Goal: Information Seeking & Learning: Learn about a topic

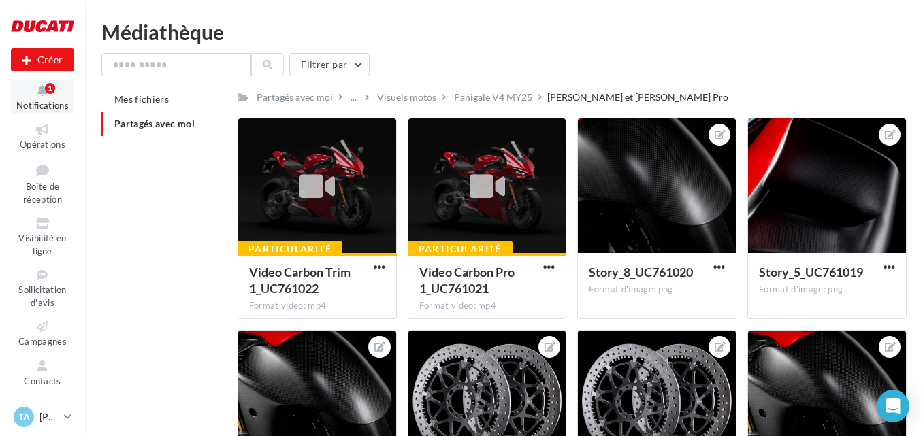
click at [58, 101] on span "Notifications" at bounding box center [42, 105] width 52 height 11
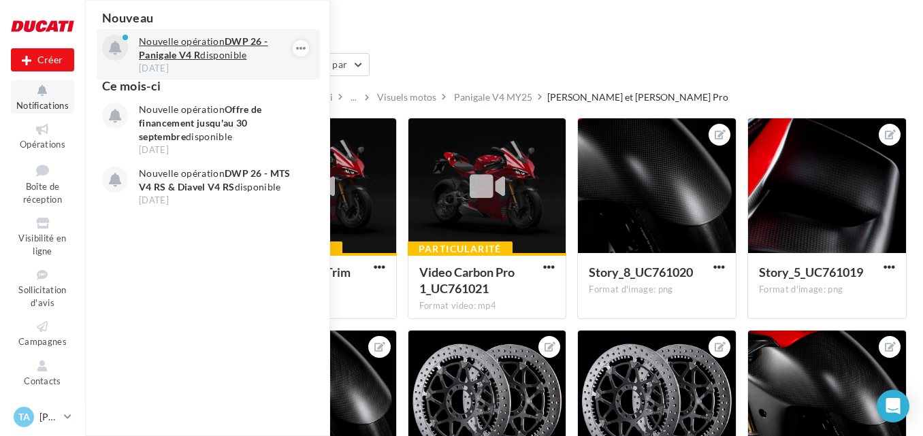
click at [247, 48] on p "Nouvelle opération DWP 26 - Panigale V4 R disponible" at bounding box center [218, 48] width 158 height 27
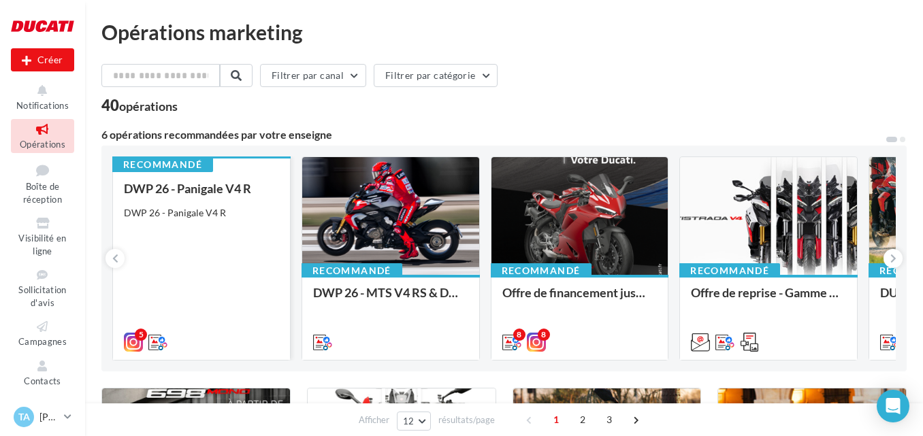
click at [233, 209] on div "DWP 26 - Panigale V4 R" at bounding box center [201, 213] width 155 height 14
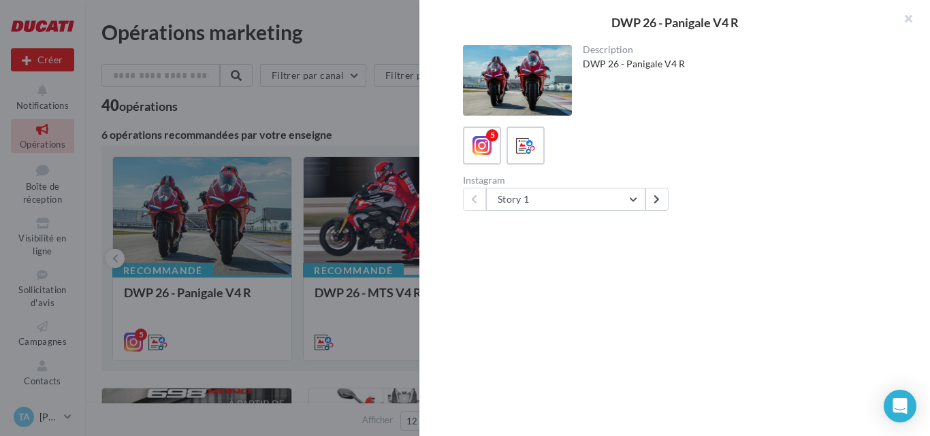
click at [406, 112] on div at bounding box center [465, 218] width 930 height 436
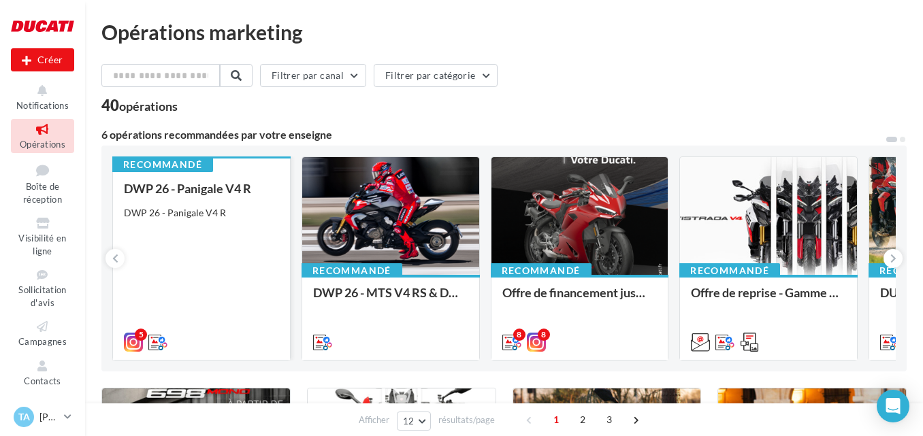
click at [220, 235] on div "DWP 26 - Panigale V4 R DWP 26 - Panigale V4 R" at bounding box center [201, 265] width 155 height 166
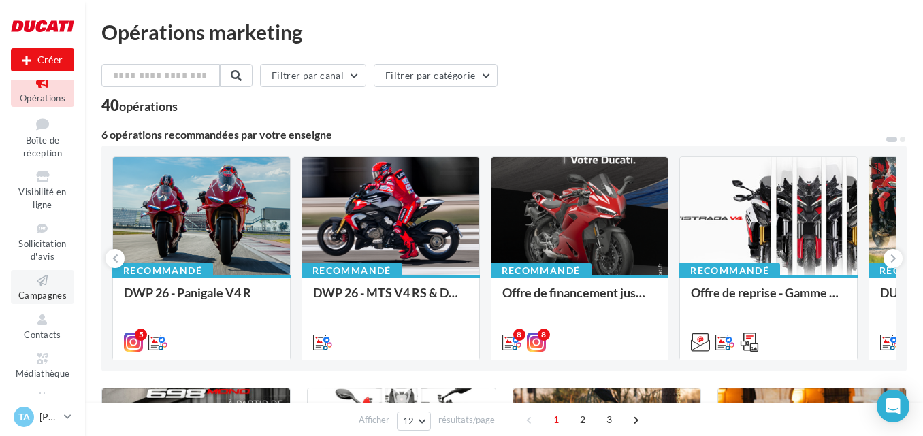
scroll to position [79, 0]
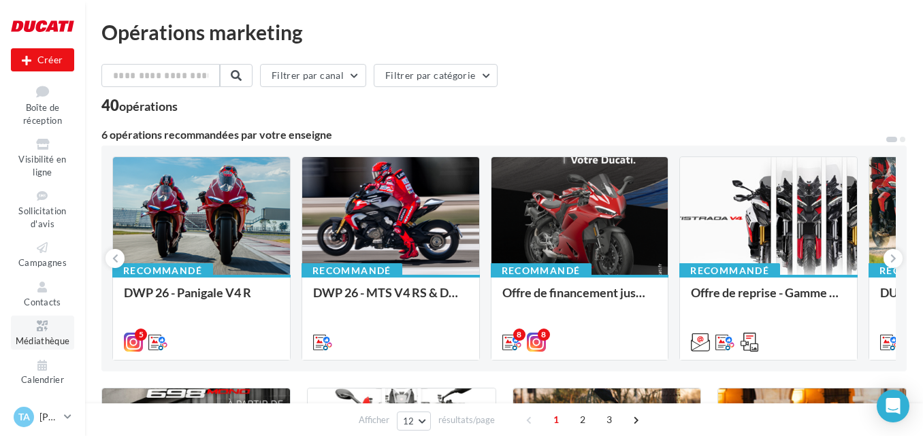
click at [35, 327] on icon at bounding box center [42, 327] width 55 height 16
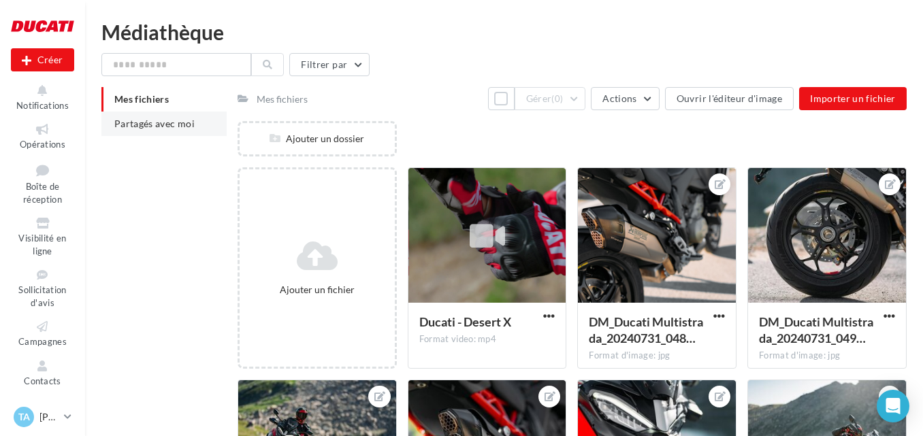
click at [147, 121] on span "Partagés avec moi" at bounding box center [154, 124] width 80 height 12
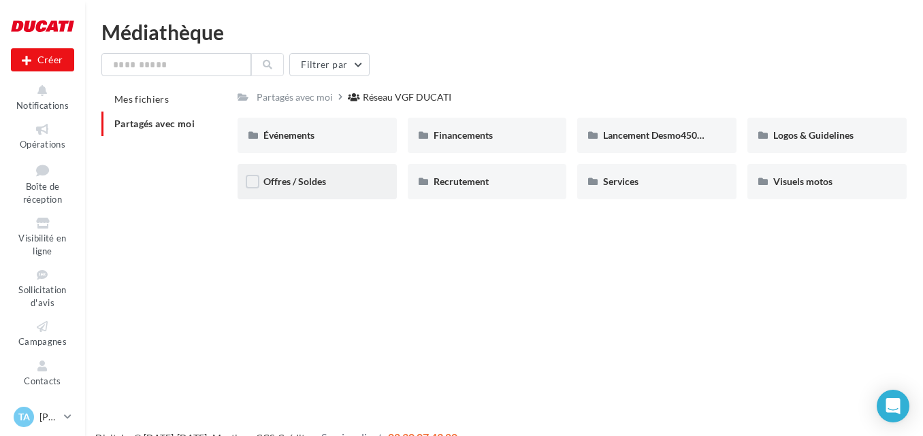
click at [326, 184] on span "Offres / Soldes" at bounding box center [294, 182] width 63 height 12
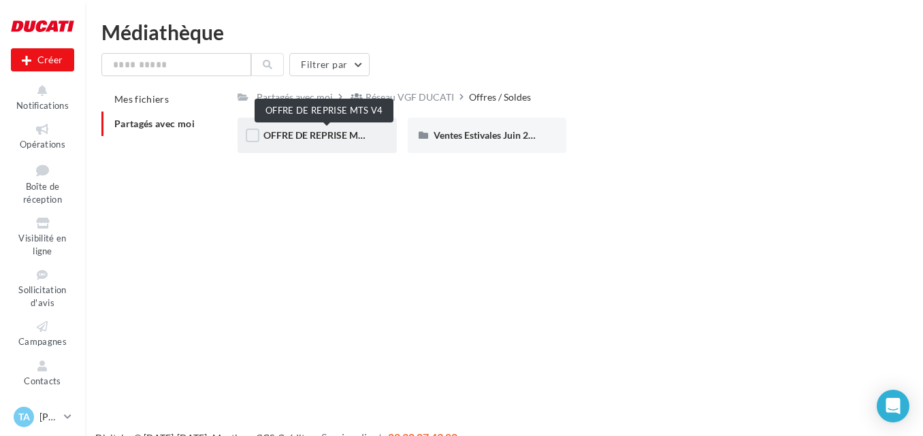
click at [363, 135] on span "OFFRE DE REPRISE MTS V4" at bounding box center [323, 135] width 120 height 12
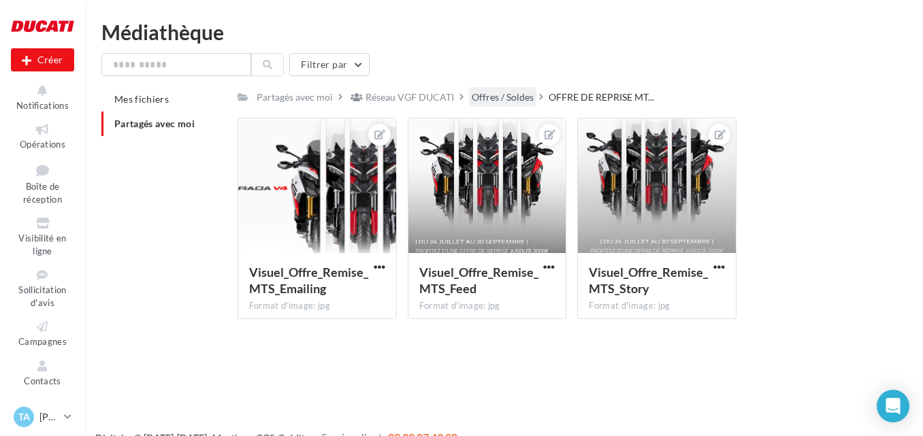
click at [506, 95] on div "Offres / Soldes" at bounding box center [503, 98] width 62 height 14
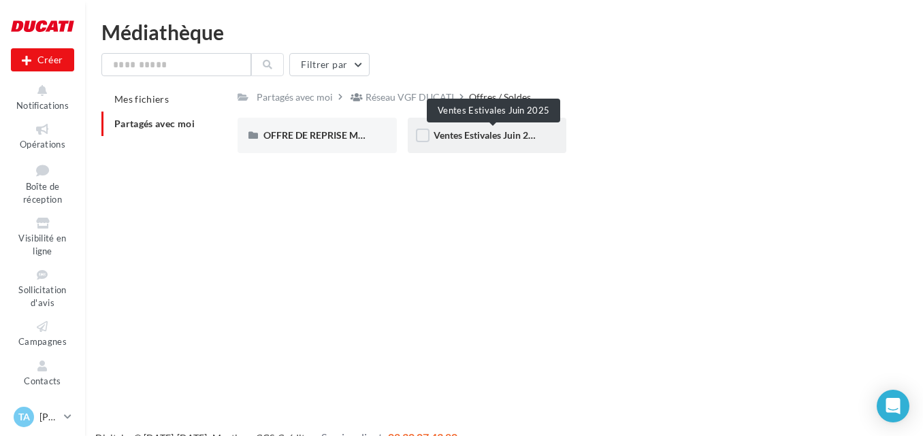
click at [447, 132] on span "Ventes Estivales Juin 2025" at bounding box center [489, 135] width 111 height 12
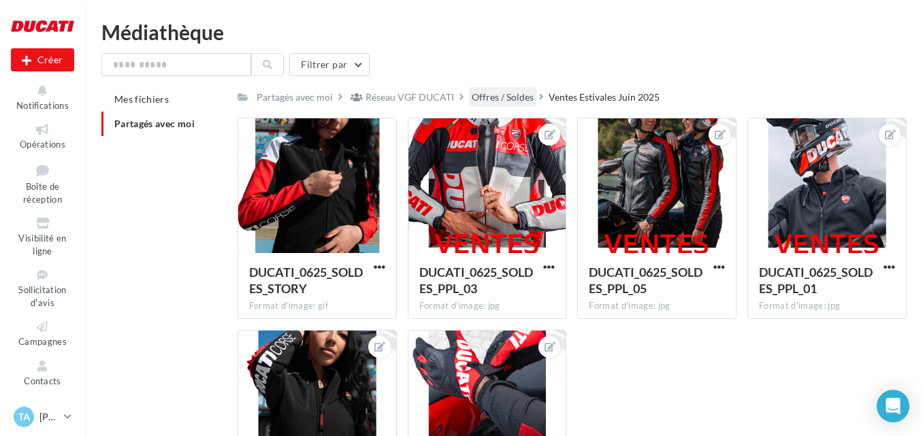
click at [522, 101] on div "Offres / Soldes" at bounding box center [503, 98] width 62 height 14
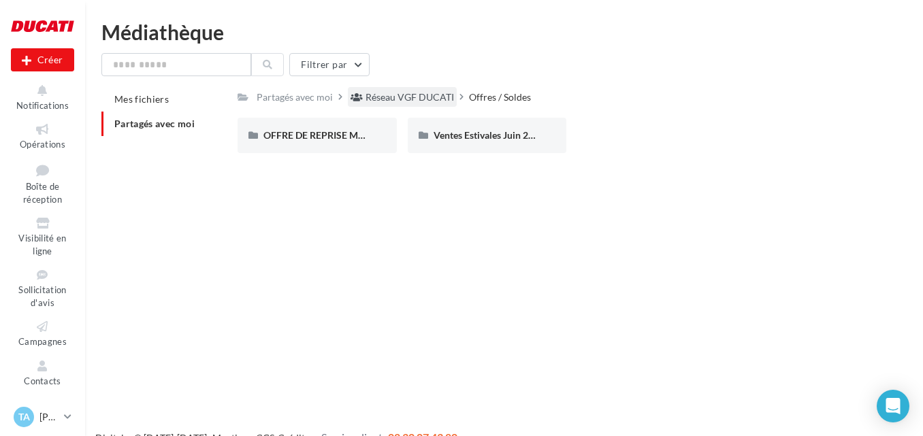
click at [402, 103] on div "Réseau VGF DUCATI" at bounding box center [410, 98] width 88 height 14
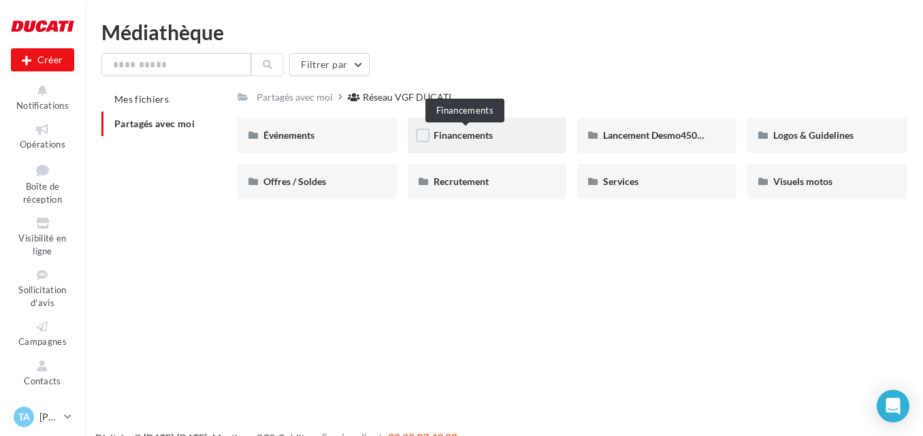
click at [482, 135] on span "Financements" at bounding box center [463, 135] width 59 height 12
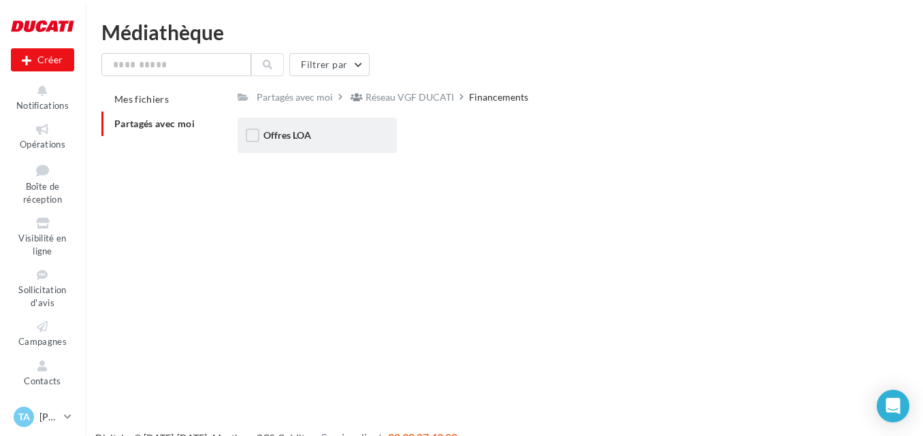
click at [350, 135] on div "Offres LOA" at bounding box center [317, 136] width 108 height 14
click at [350, 135] on div "Août 2025" at bounding box center [317, 136] width 108 height 14
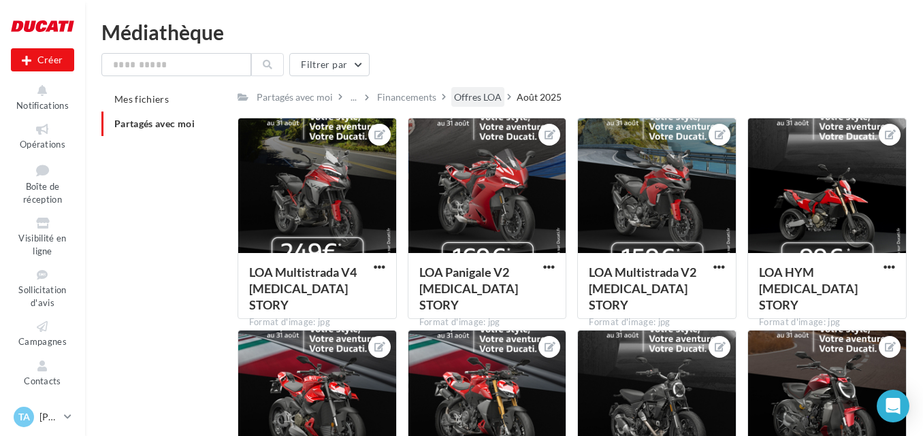
click at [491, 97] on div "Offres LOA" at bounding box center [478, 98] width 48 height 14
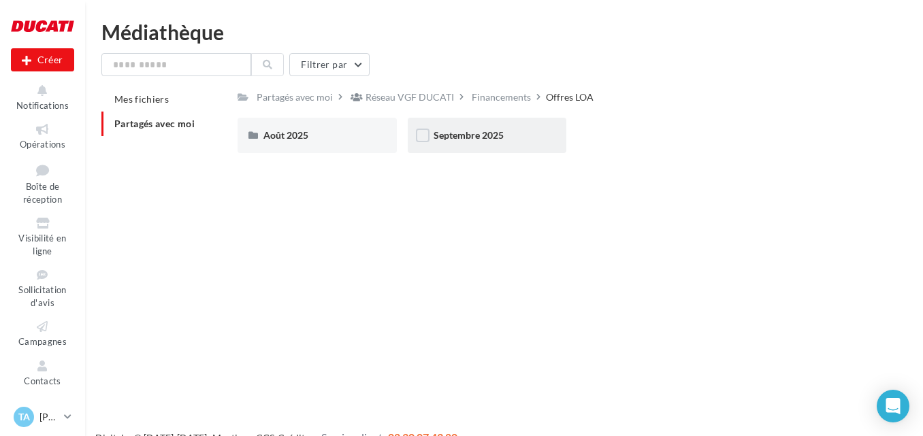
click at [453, 125] on div "Septembre 2025" at bounding box center [487, 135] width 159 height 35
click at [353, 136] on div "Post" at bounding box center [317, 136] width 108 height 14
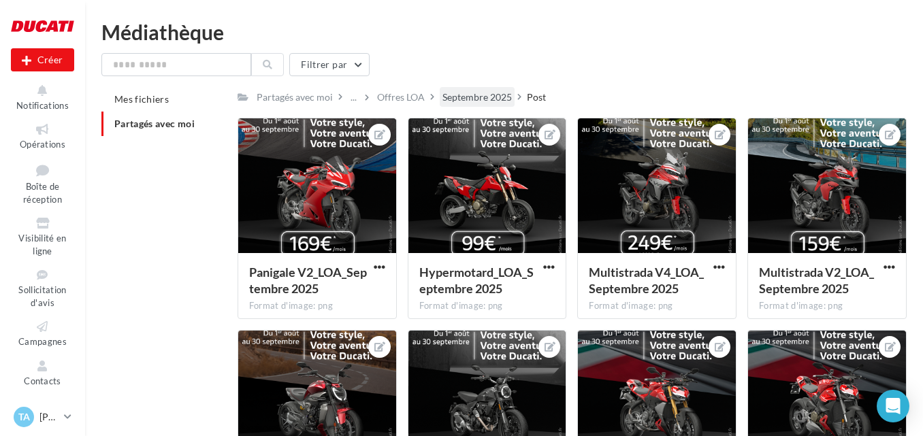
click at [470, 98] on div "Septembre 2025" at bounding box center [476, 98] width 69 height 14
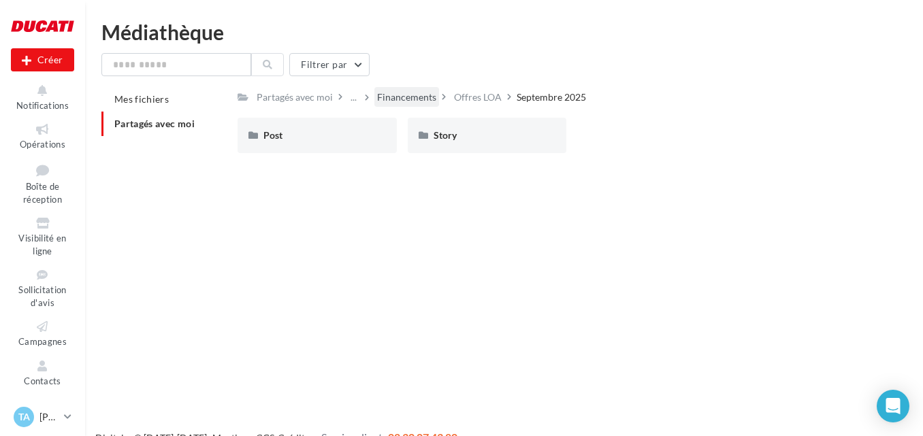
click at [413, 99] on div "Financements" at bounding box center [406, 98] width 59 height 14
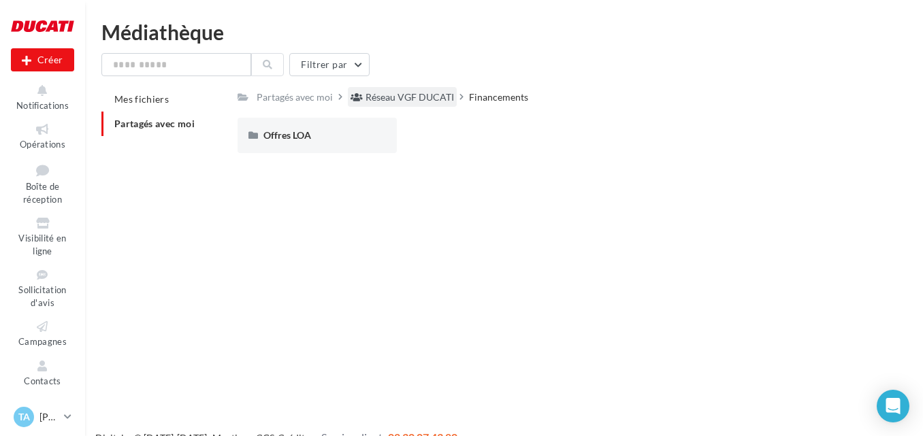
click at [405, 99] on div "Réseau VGF DUCATI" at bounding box center [410, 98] width 88 height 14
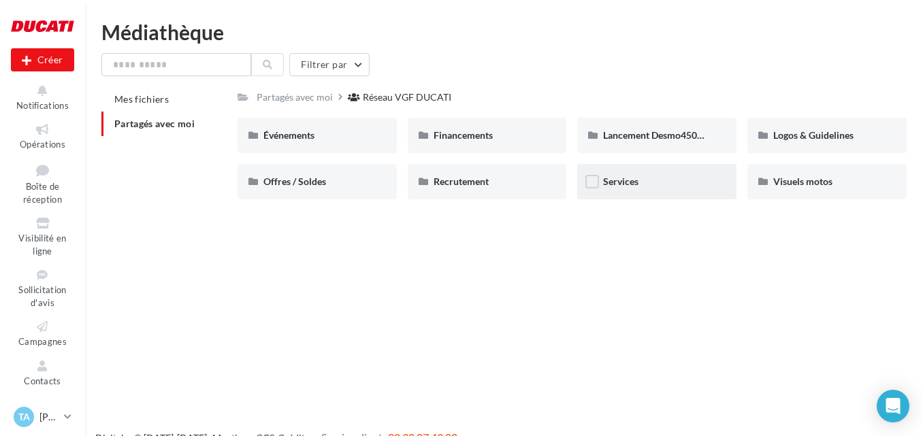
click at [665, 175] on div "Services" at bounding box center [657, 182] width 108 height 14
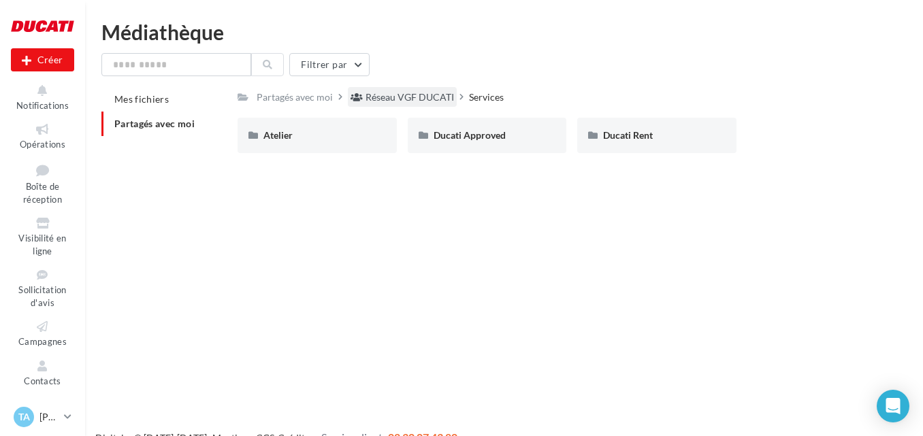
click at [402, 93] on div "Réseau VGF DUCATI" at bounding box center [410, 98] width 88 height 14
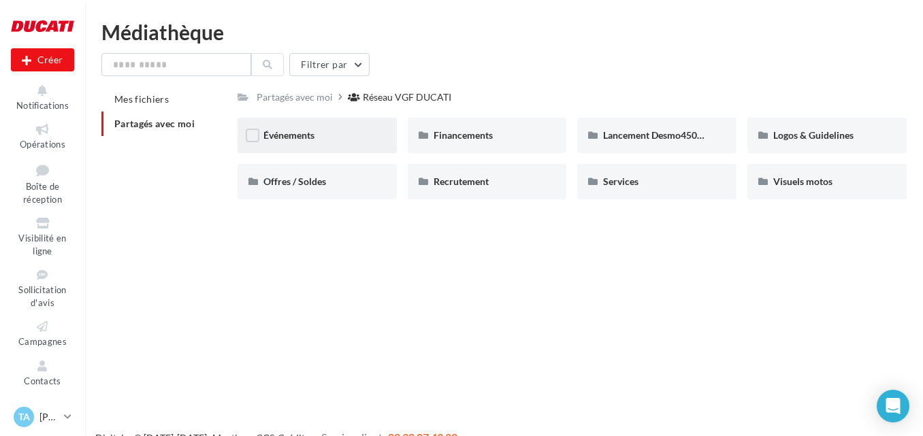
click at [346, 125] on div "Événements" at bounding box center [317, 135] width 159 height 35
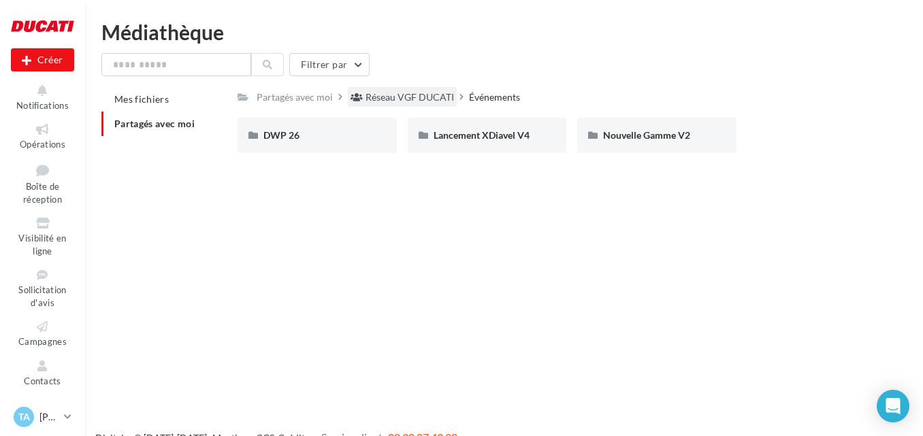
click at [349, 97] on div "Réseau VGF DUCATI" at bounding box center [402, 97] width 109 height 20
